Goal: Transaction & Acquisition: Obtain resource

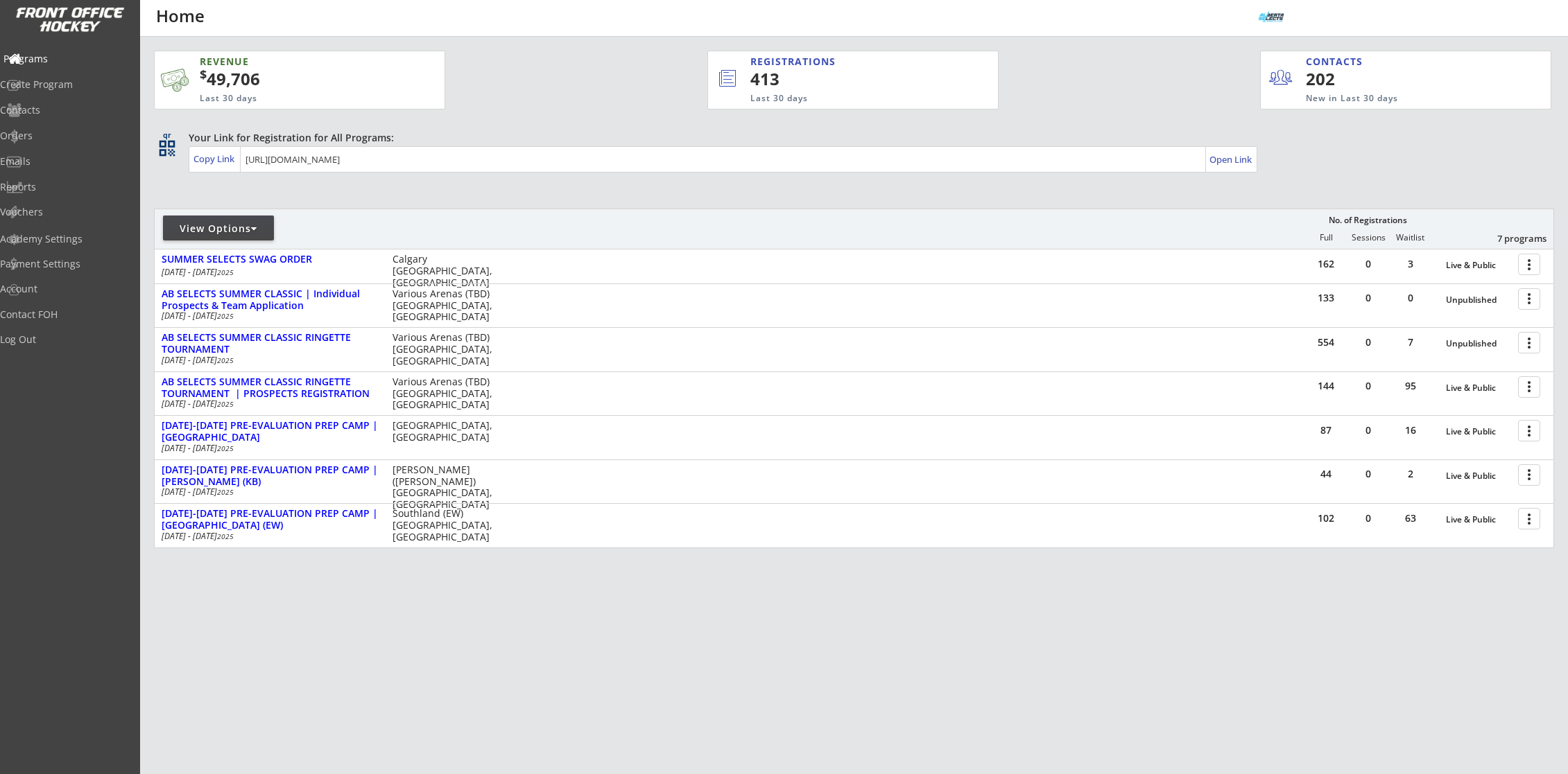
click at [50, 57] on div "Programs" at bounding box center [66, 59] width 125 height 10
drag, startPoint x: 64, startPoint y: 59, endPoint x: 62, endPoint y: 53, distance: 6.3
click at [64, 59] on div "Programs" at bounding box center [66, 59] width 125 height 10
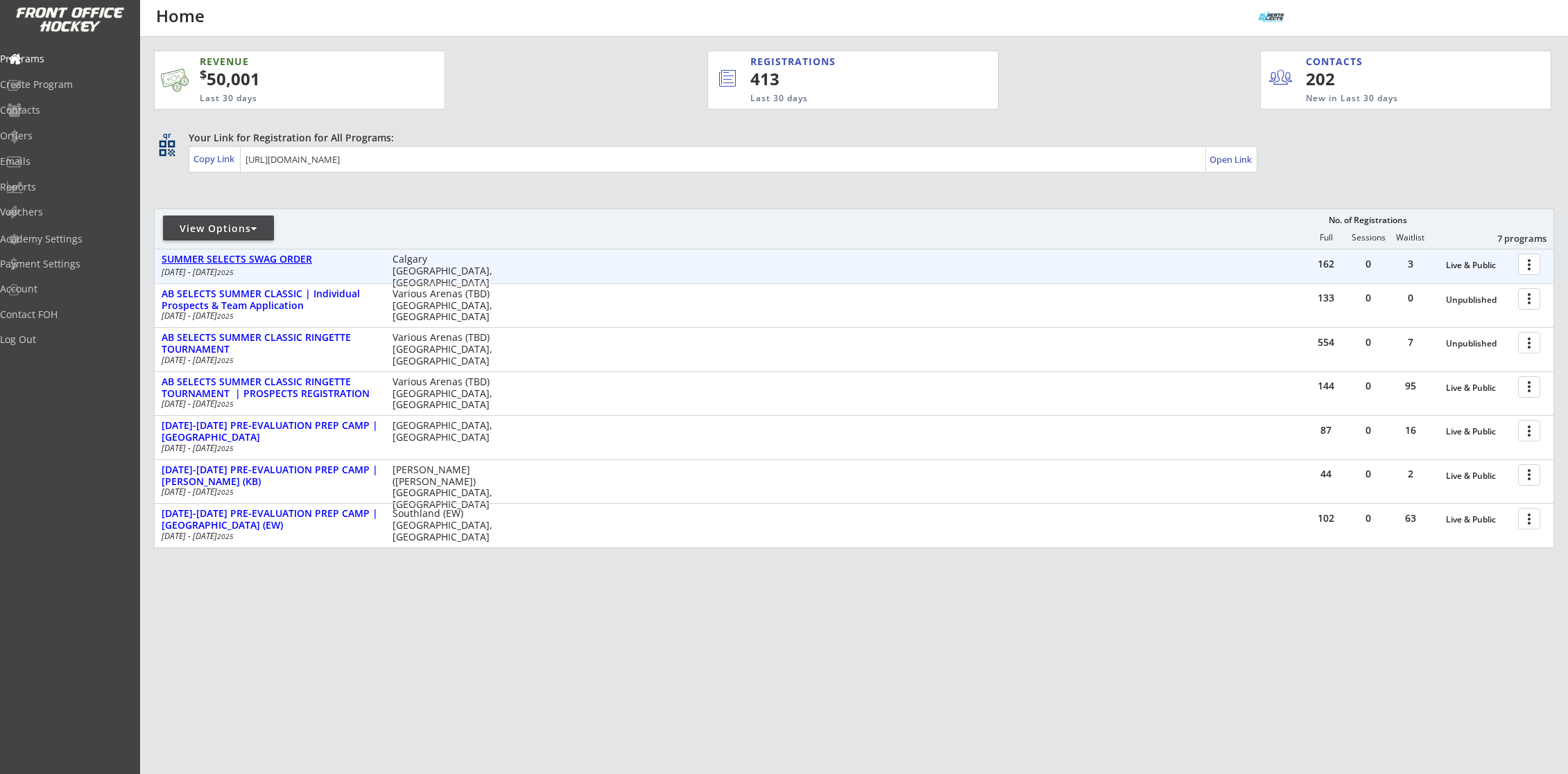
click at [283, 265] on div "SUMMER SELECTS SWAG ORDER" at bounding box center [270, 260] width 216 height 12
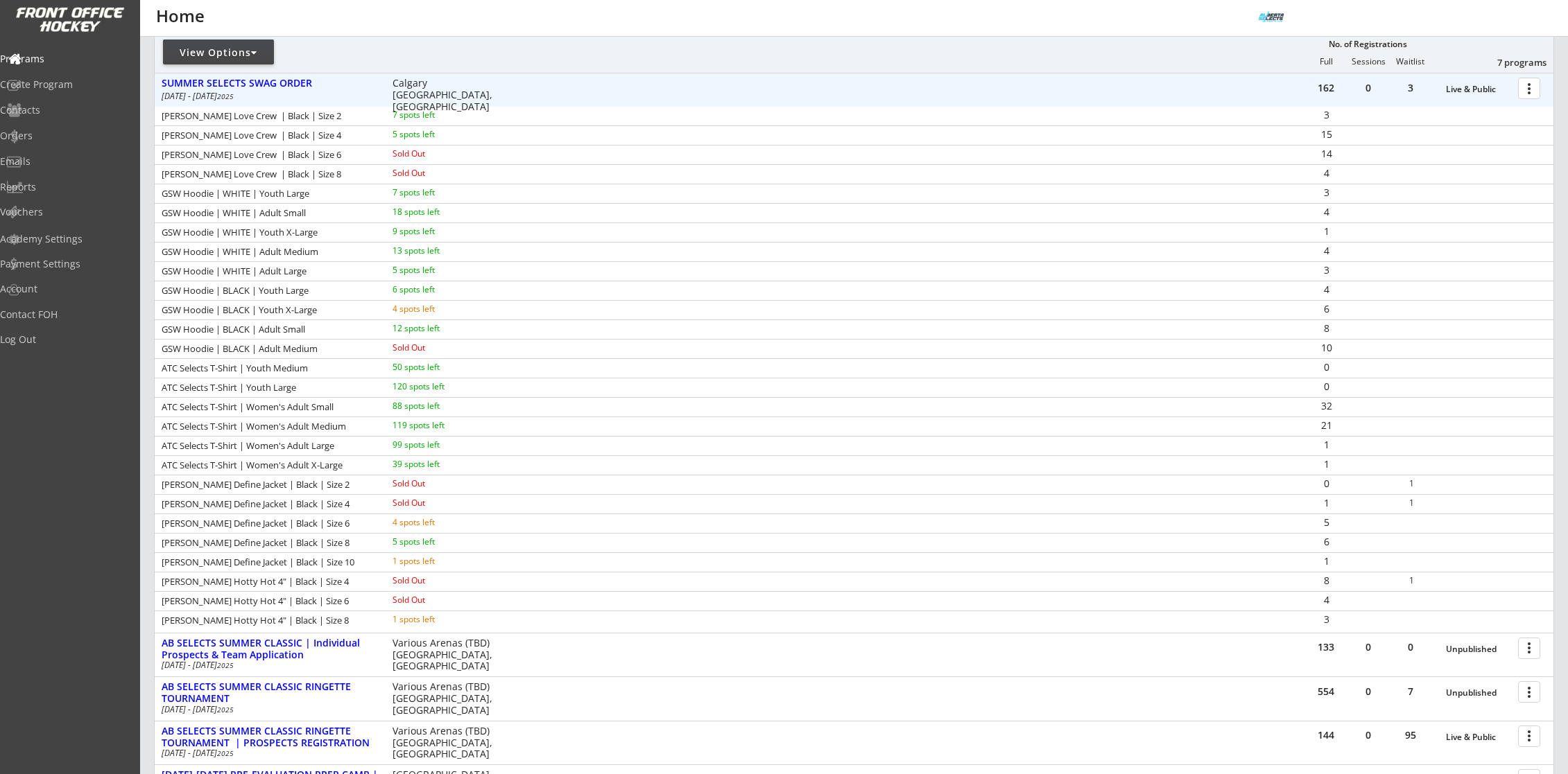
scroll to position [178, 0]
click at [1530, 89] on div at bounding box center [1531, 86] width 24 height 24
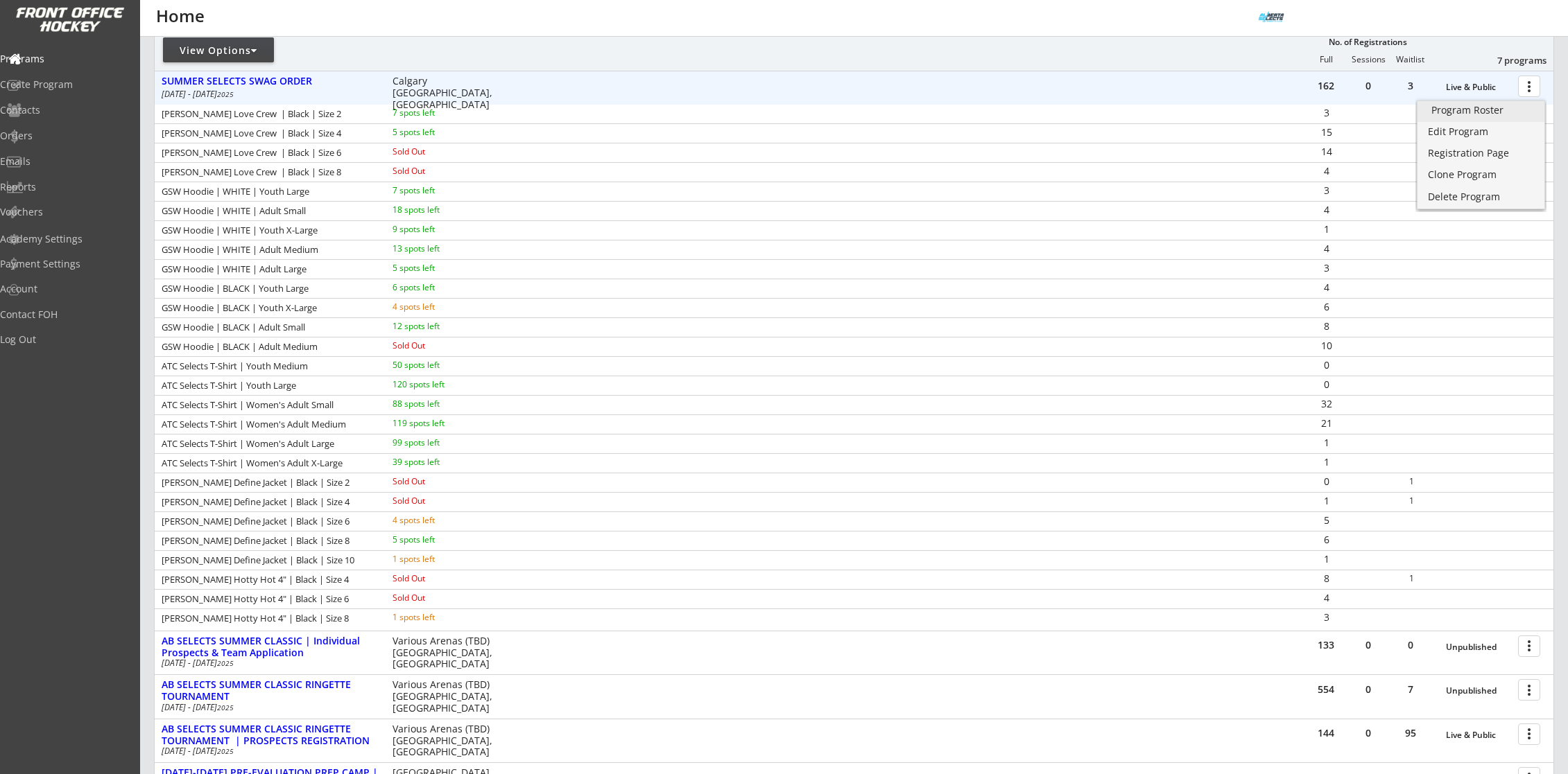
click at [1475, 114] on div "Program Roster" at bounding box center [1481, 110] width 99 height 10
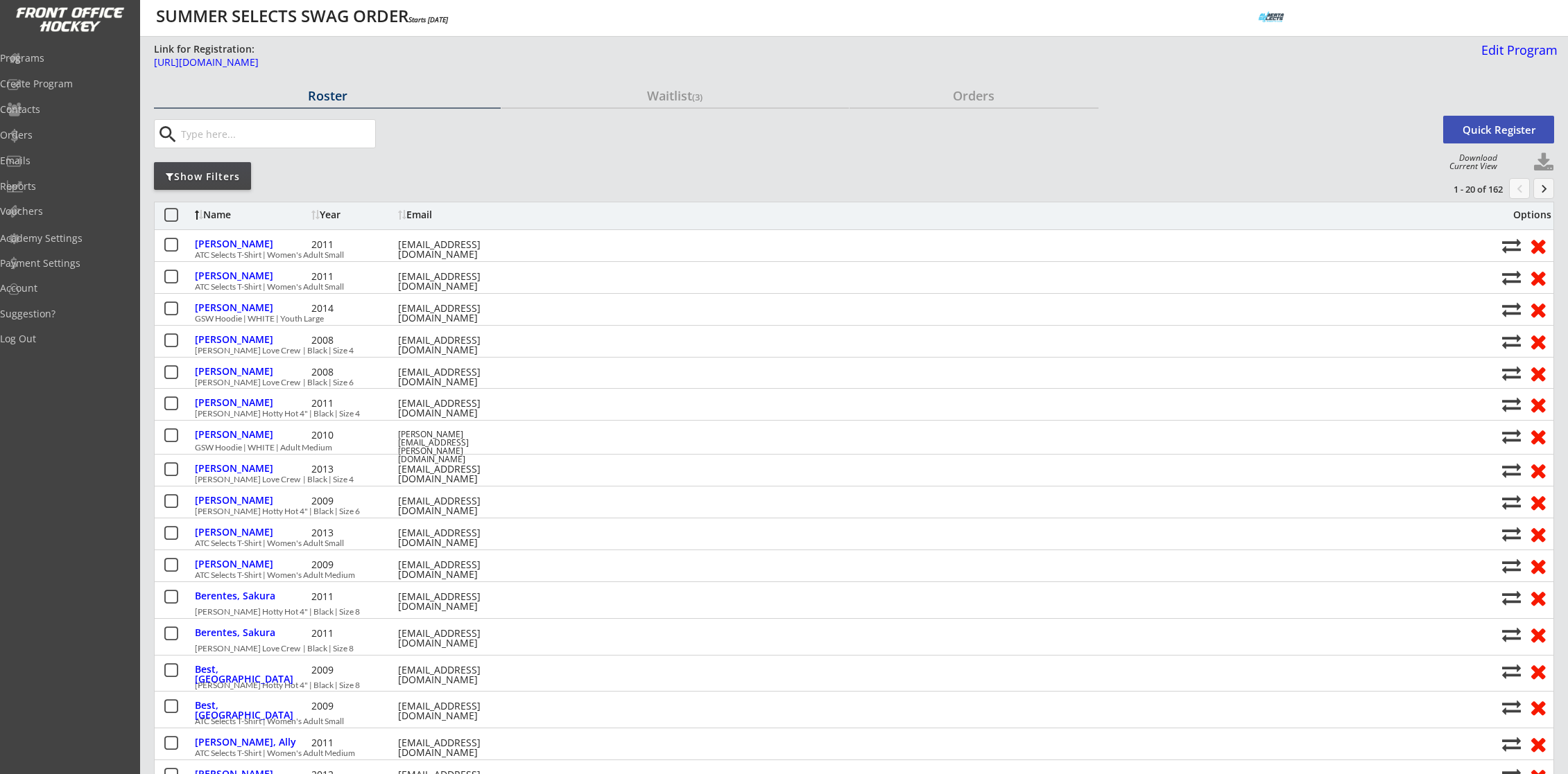
click at [1549, 158] on button at bounding box center [1544, 163] width 21 height 21
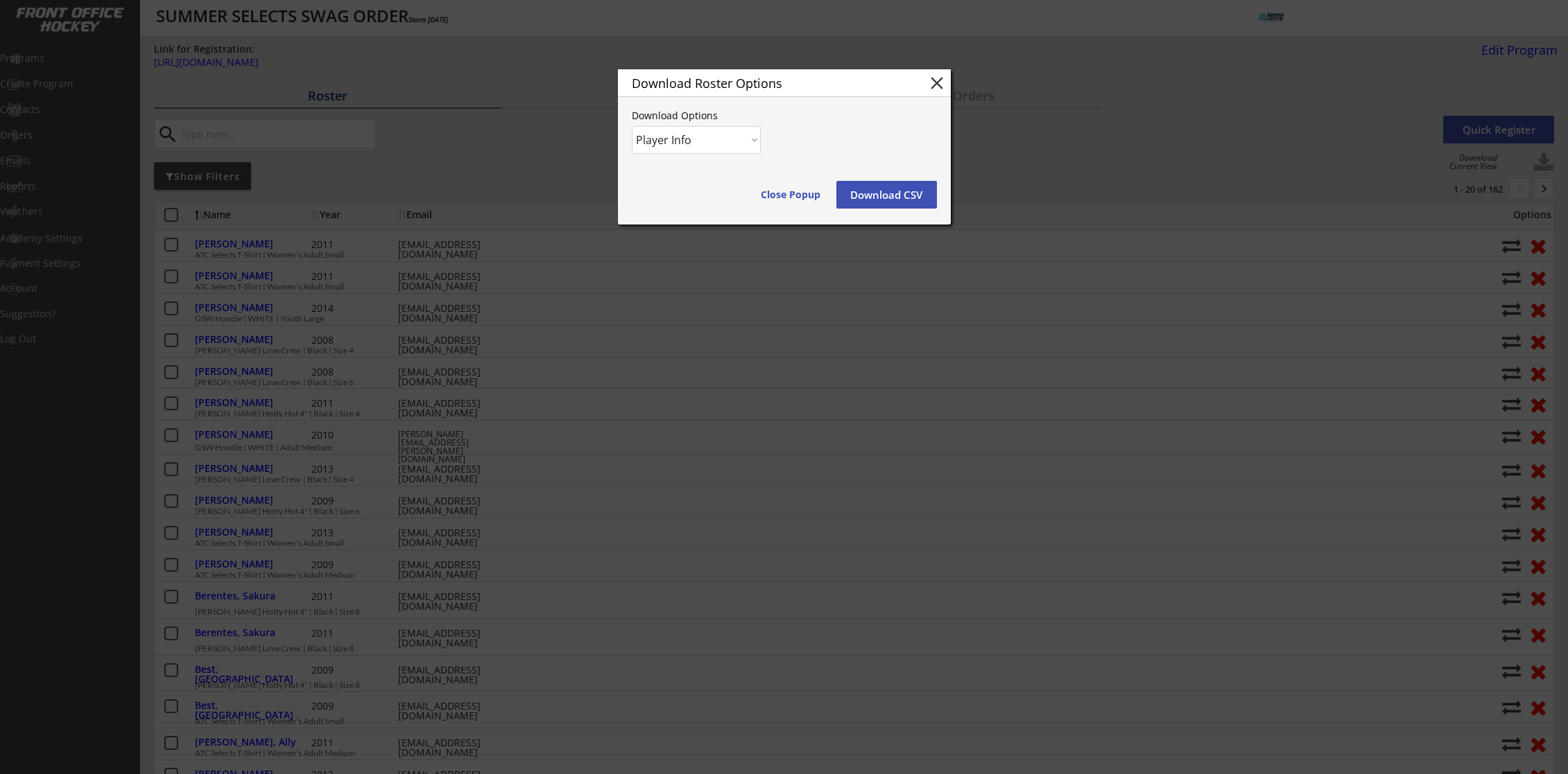
click at [740, 140] on select "Player Info Player and Order Info" at bounding box center [696, 140] width 129 height 28
select select ""Player and Order Info""
click at [632, 126] on select "Player Info Player and Order Info" at bounding box center [696, 140] width 129 height 28
drag, startPoint x: 891, startPoint y: 191, endPoint x: 1176, endPoint y: 93, distance: 301.4
click at [892, 191] on button "Download CSV" at bounding box center [887, 194] width 101 height 28
